Goal: Task Accomplishment & Management: Complete application form

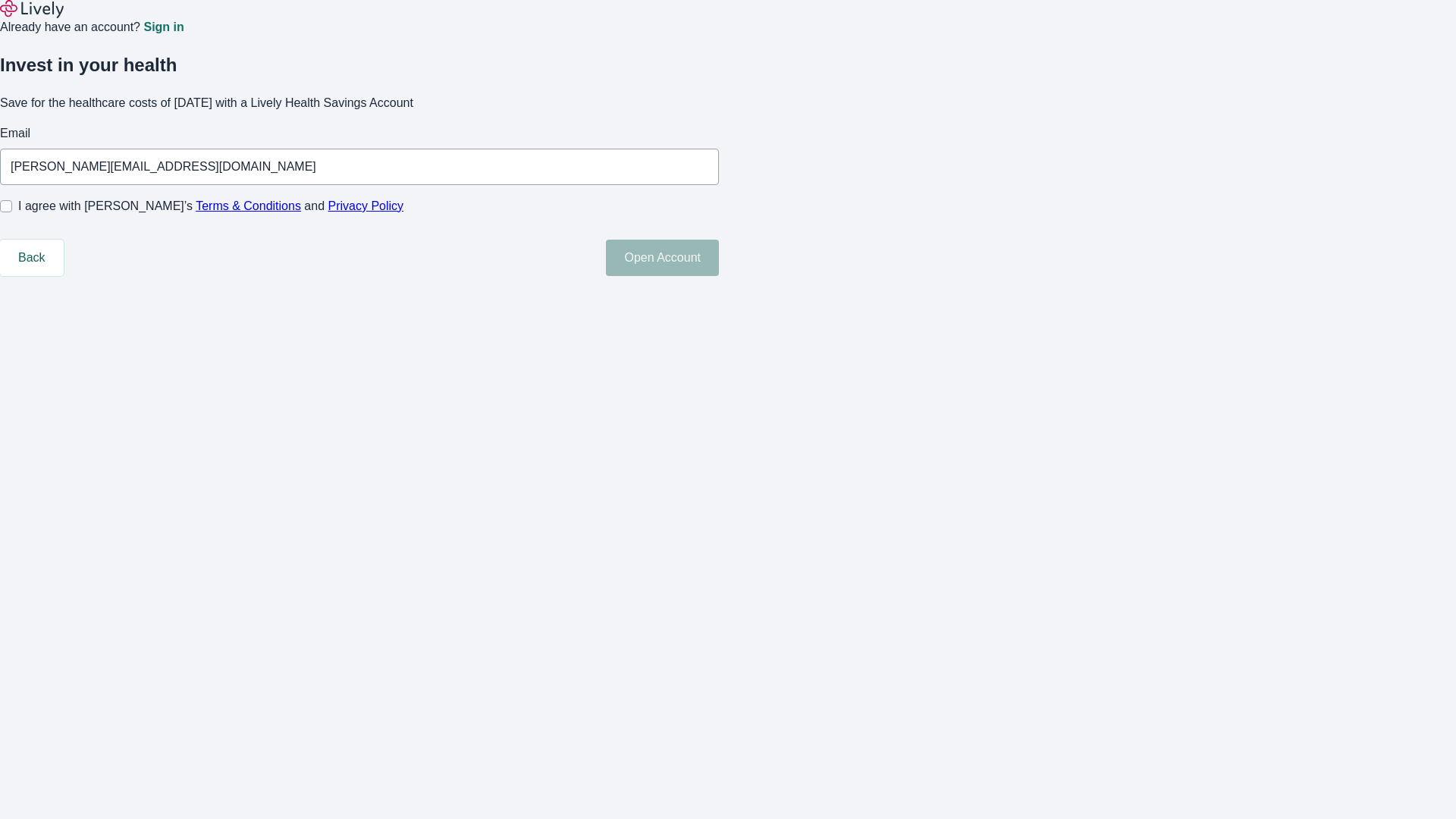
click at [12, 212] on input "I agree with Lively’s Terms & Conditions and Privacy Policy" at bounding box center [5, 206] width 12 height 12
checkbox input "true"
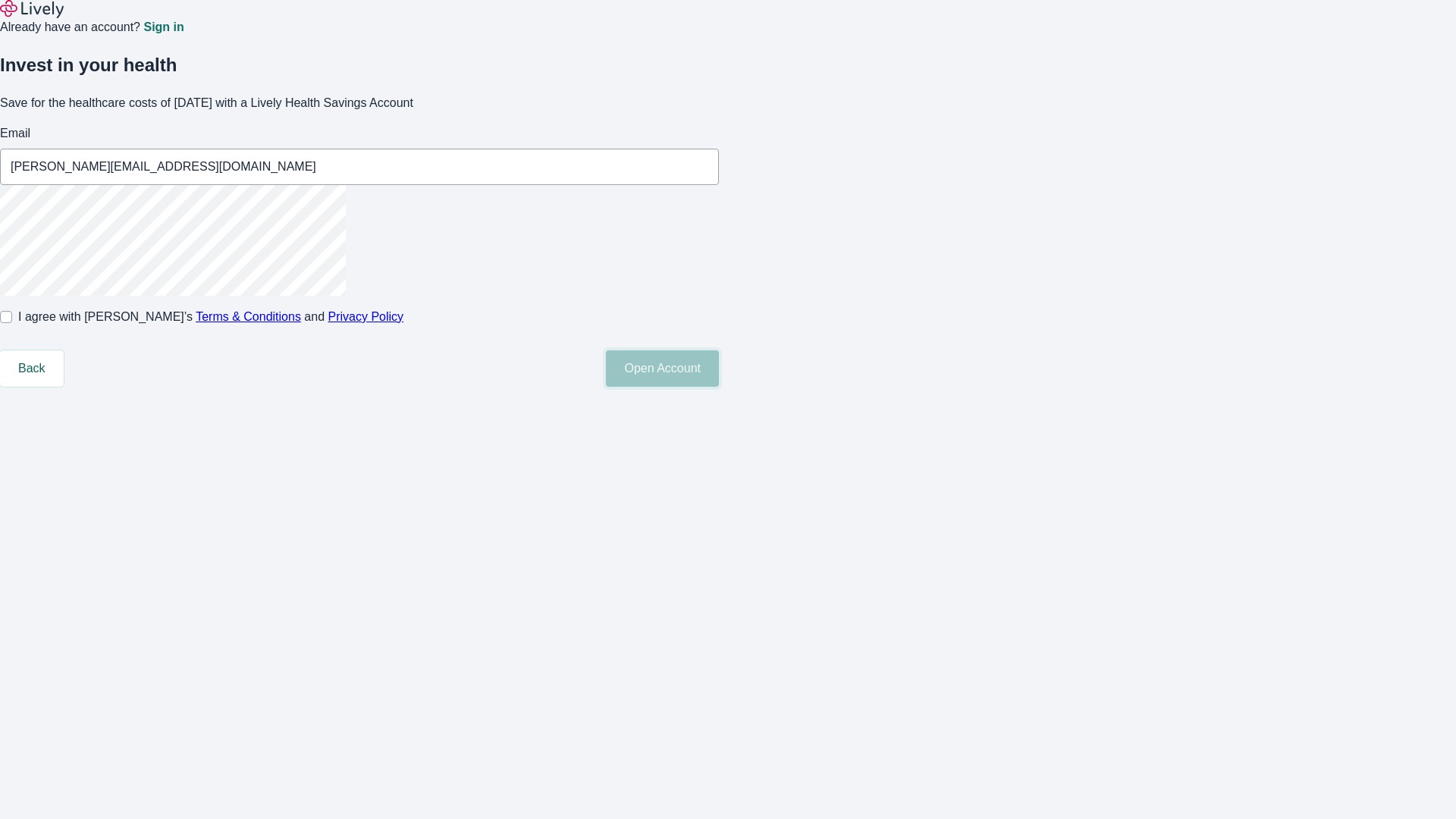
click at [719, 387] on button "Open Account" at bounding box center [662, 368] width 113 height 36
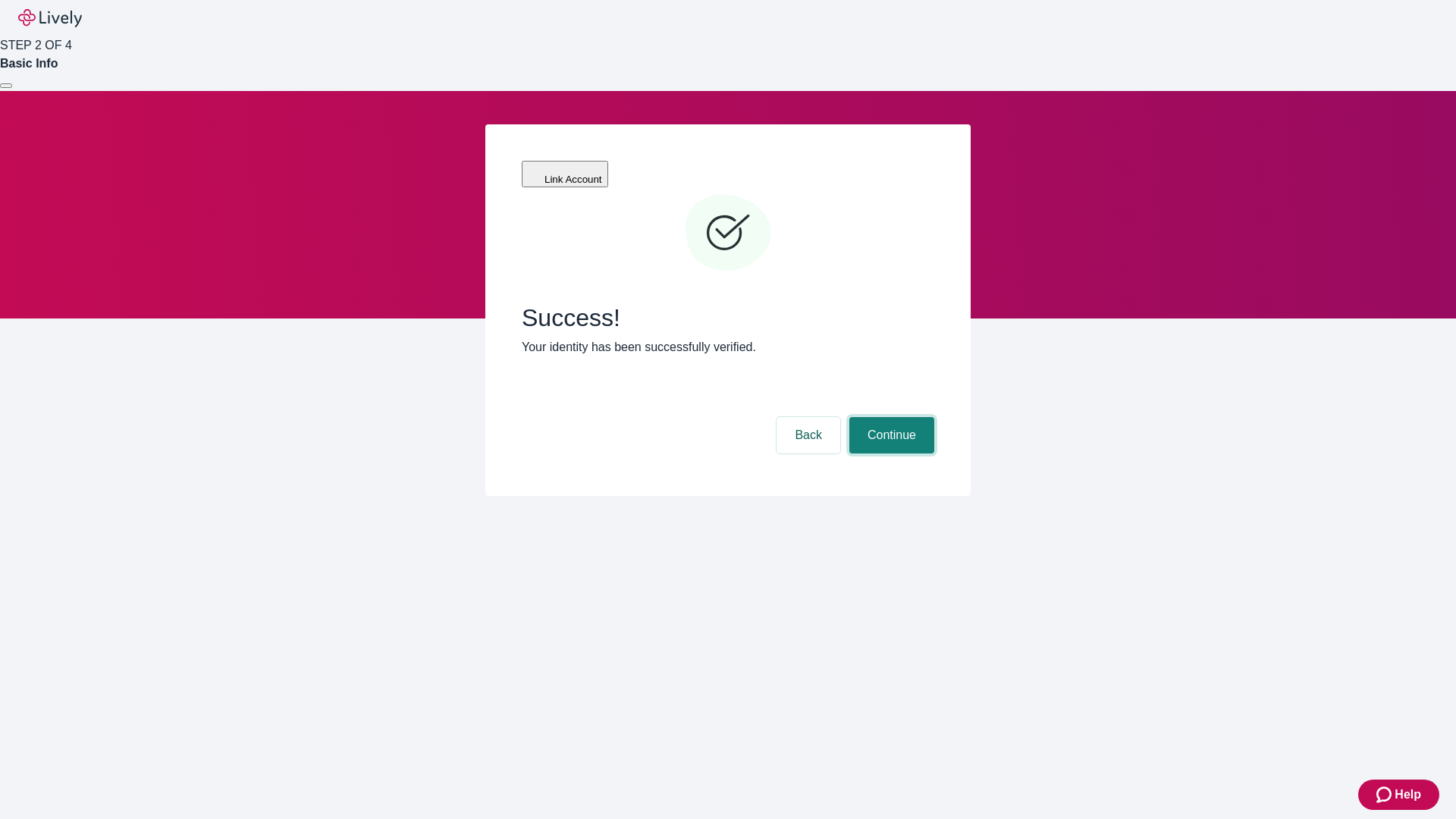
click at [889, 417] on button "Continue" at bounding box center [892, 435] width 85 height 36
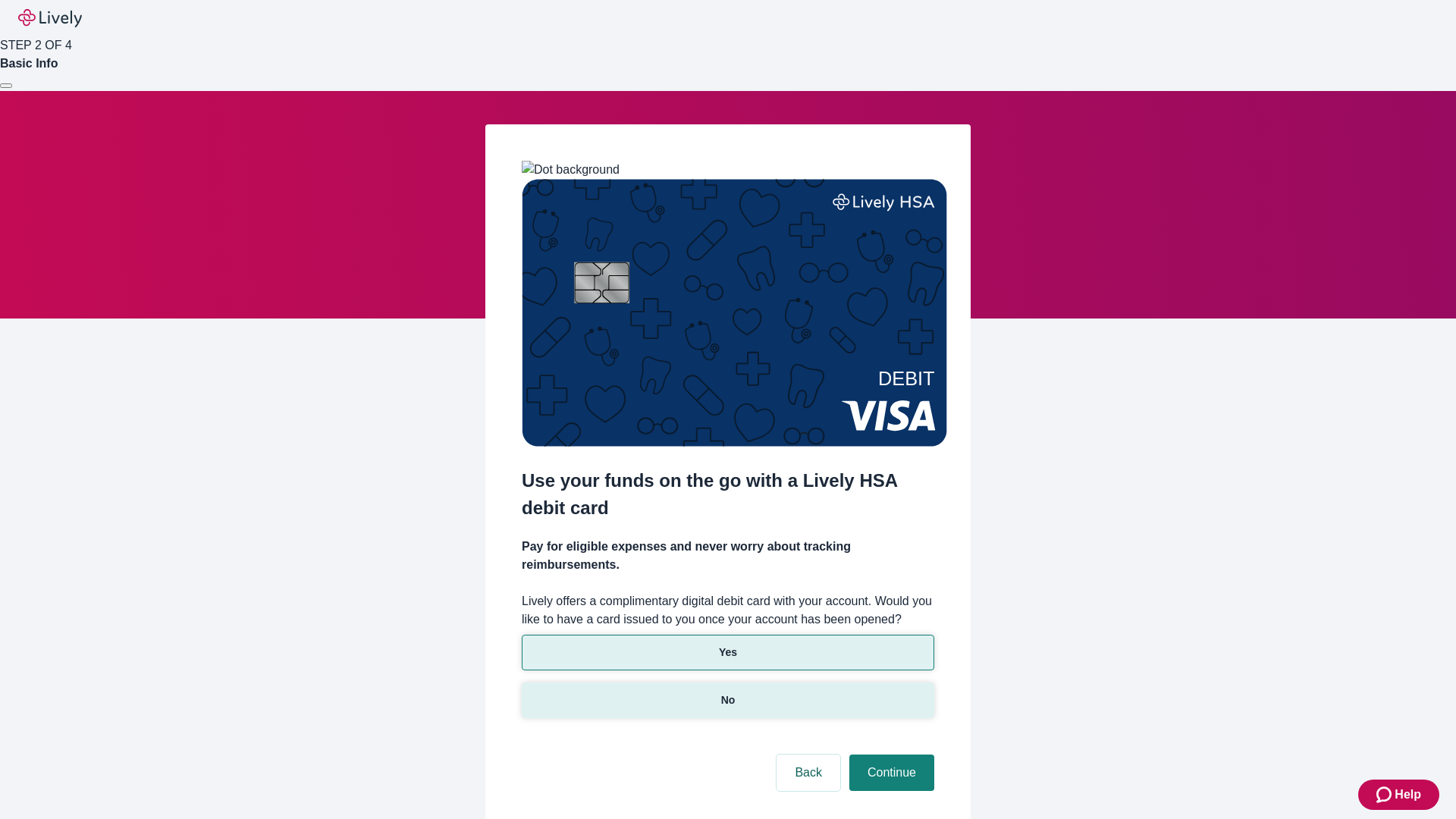
click at [727, 693] on p "No" at bounding box center [728, 701] width 15 height 16
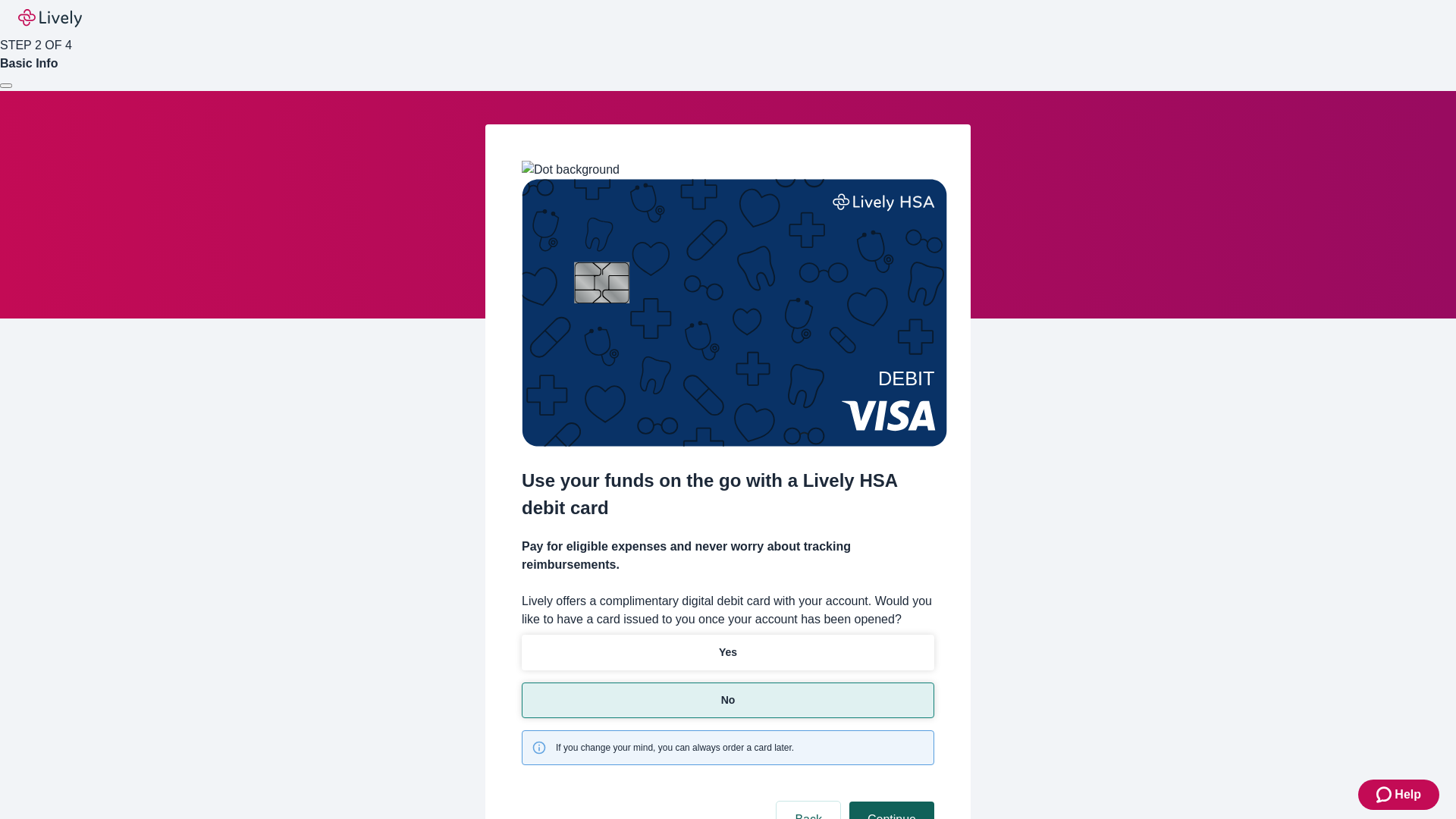
click at [889, 802] on button "Continue" at bounding box center [892, 820] width 85 height 36
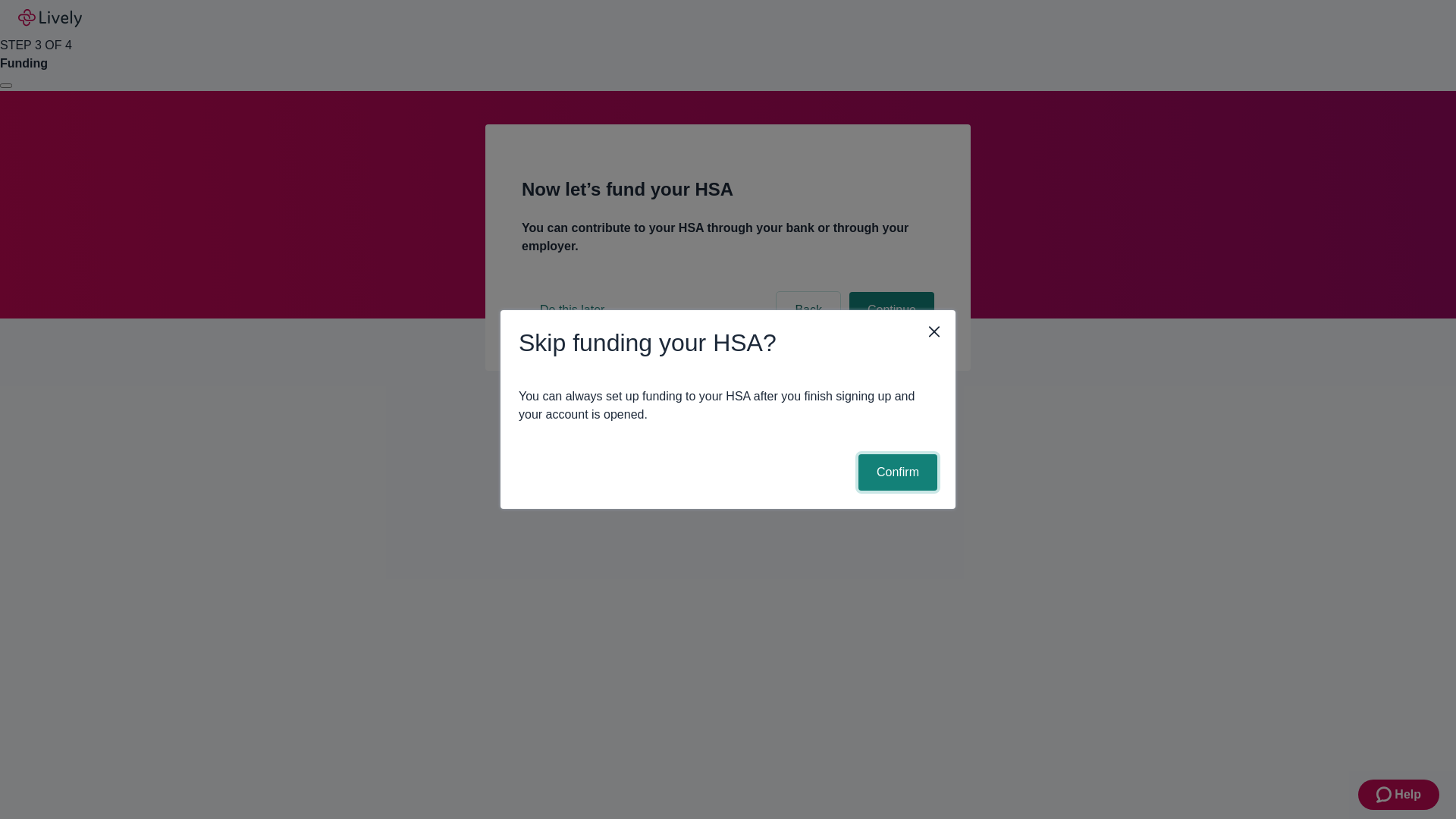
click at [896, 473] on button "Confirm" at bounding box center [898, 473] width 79 height 36
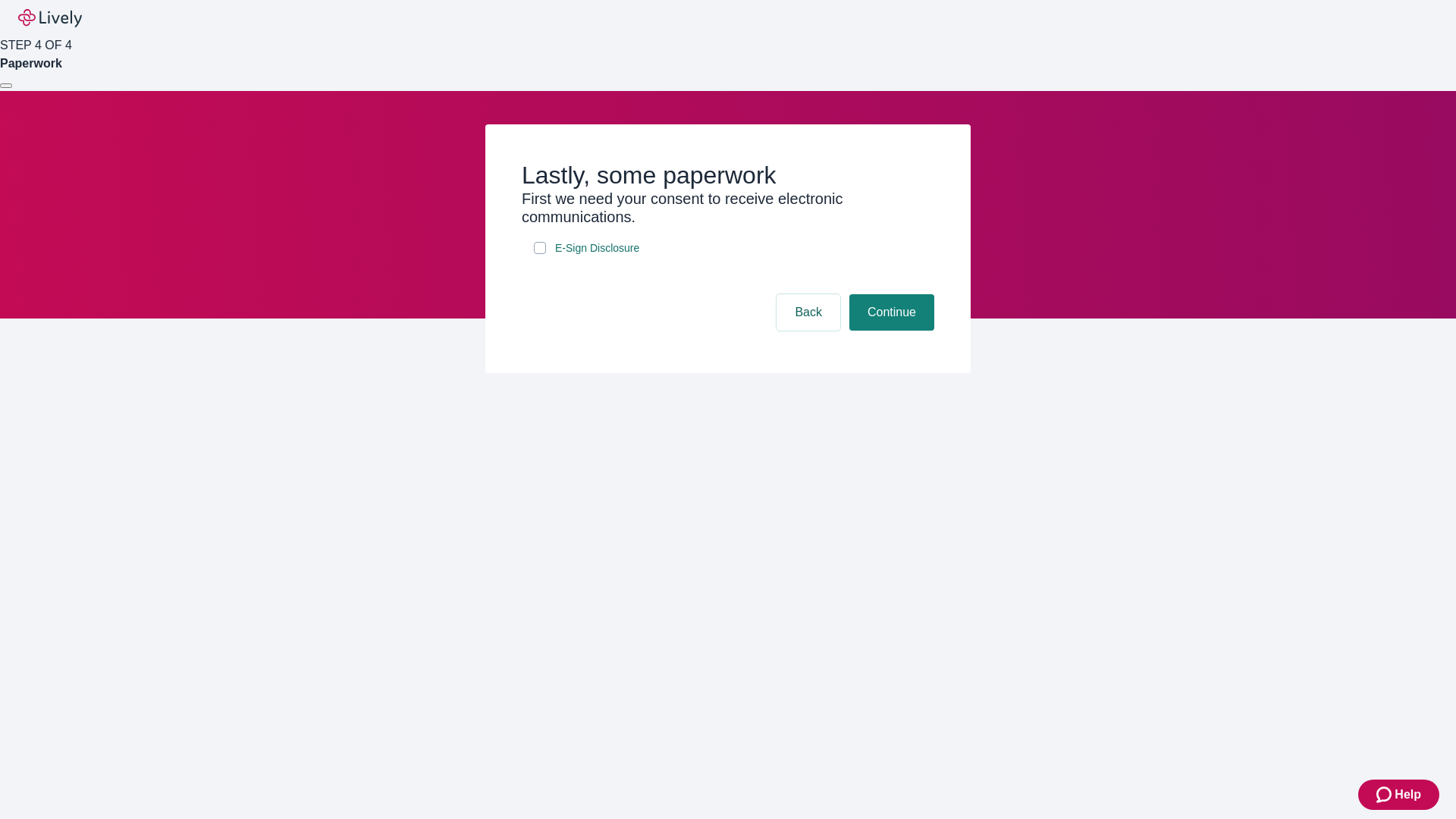
click at [539, 254] on input "E-Sign Disclosure" at bounding box center [539, 248] width 12 height 12
checkbox input "true"
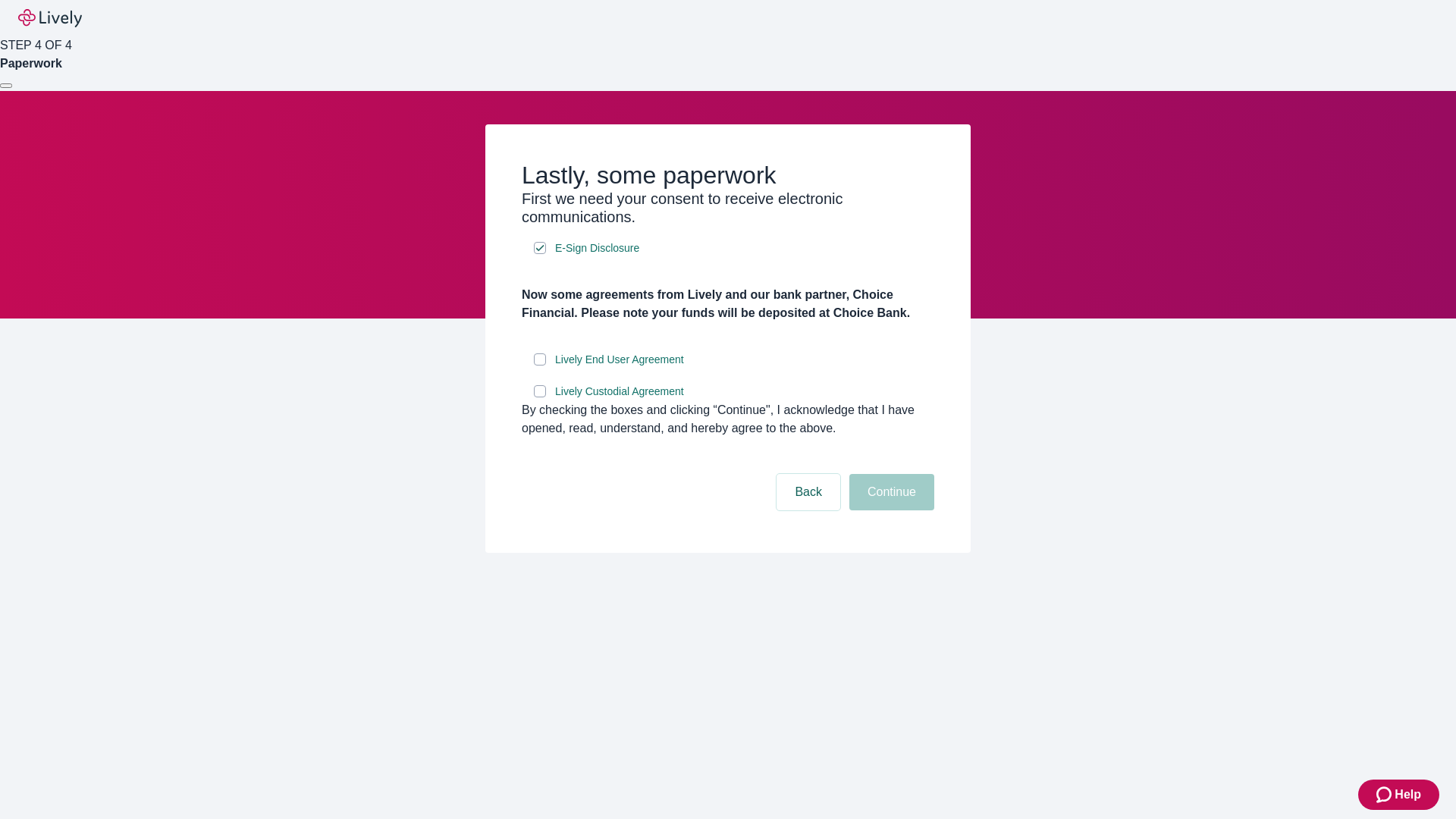
click at [539, 366] on input "Lively End User Agreement" at bounding box center [539, 359] width 12 height 12
checkbox input "true"
click at [539, 397] on input "Lively Custodial Agreement" at bounding box center [539, 391] width 12 height 12
checkbox input "true"
click at [889, 511] on button "Continue" at bounding box center [892, 492] width 85 height 36
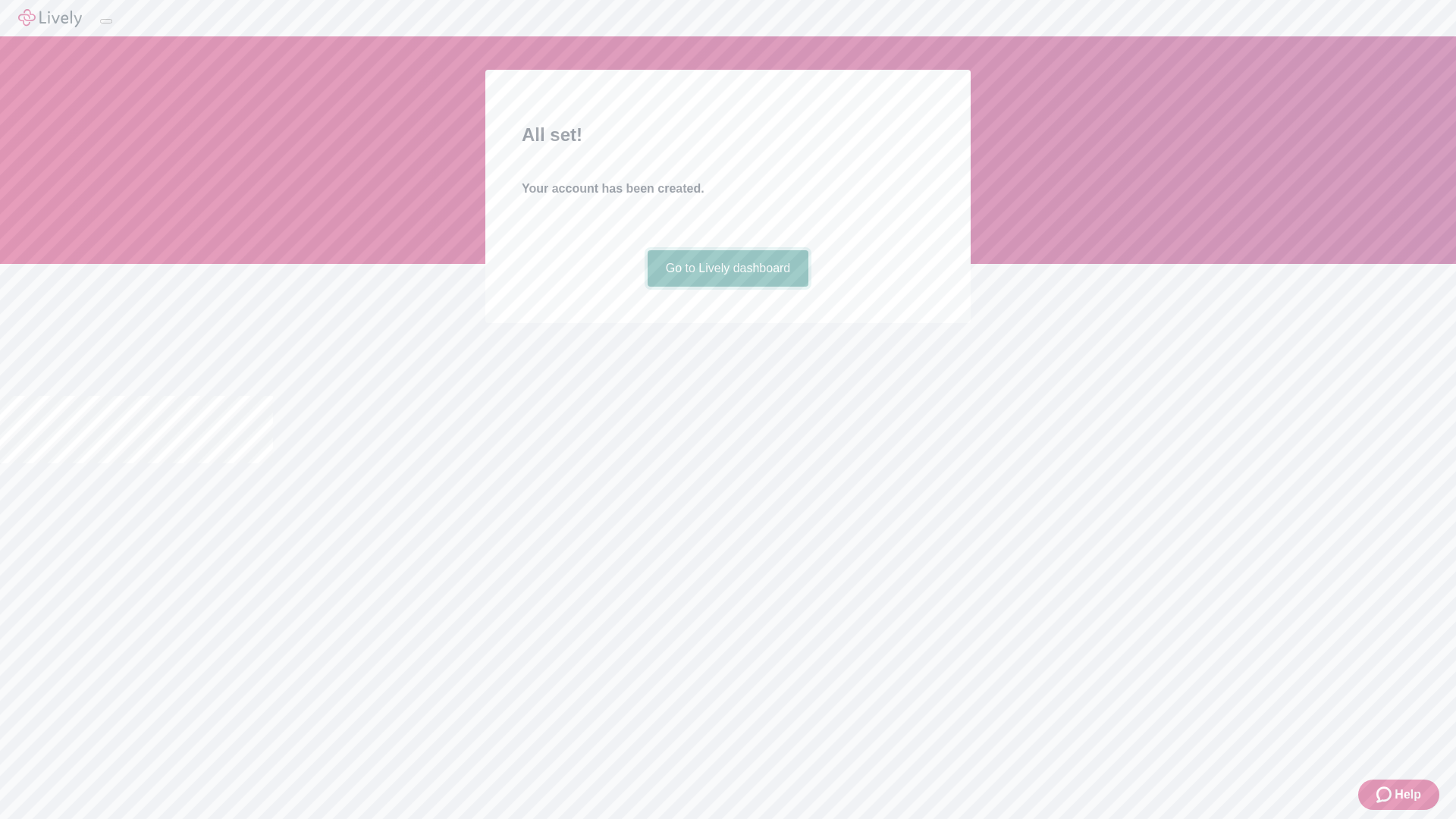
click at [727, 287] on link "Go to Lively dashboard" at bounding box center [728, 268] width 161 height 36
